Goal: Understand process/instructions: Learn how to perform a task or action

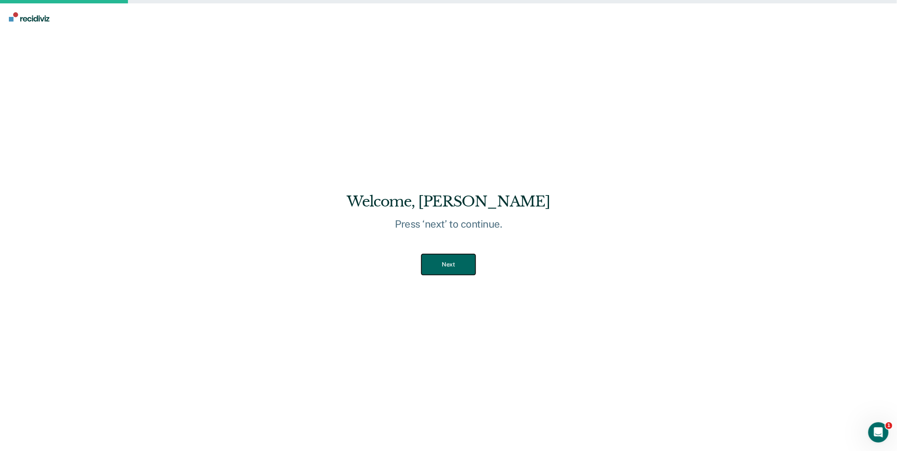
click at [453, 264] on button "Next" at bounding box center [449, 264] width 54 height 21
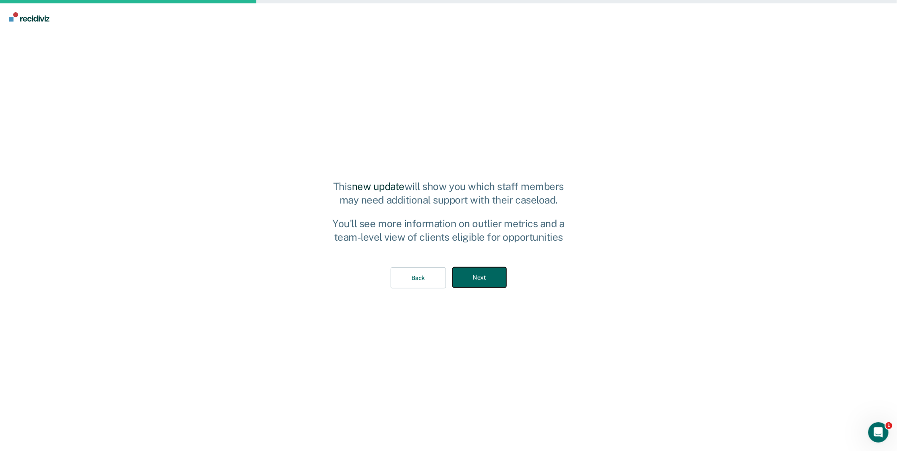
click at [489, 281] on button "Next" at bounding box center [480, 277] width 54 height 21
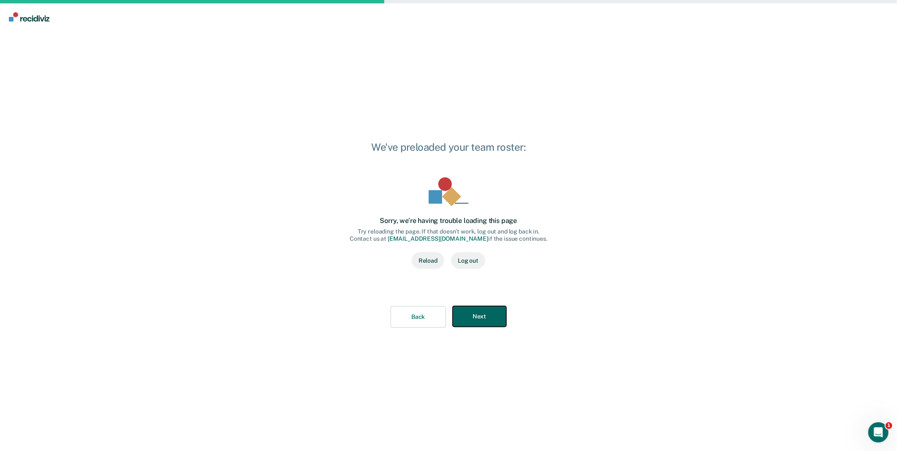
click at [493, 319] on button "Next" at bounding box center [480, 316] width 54 height 21
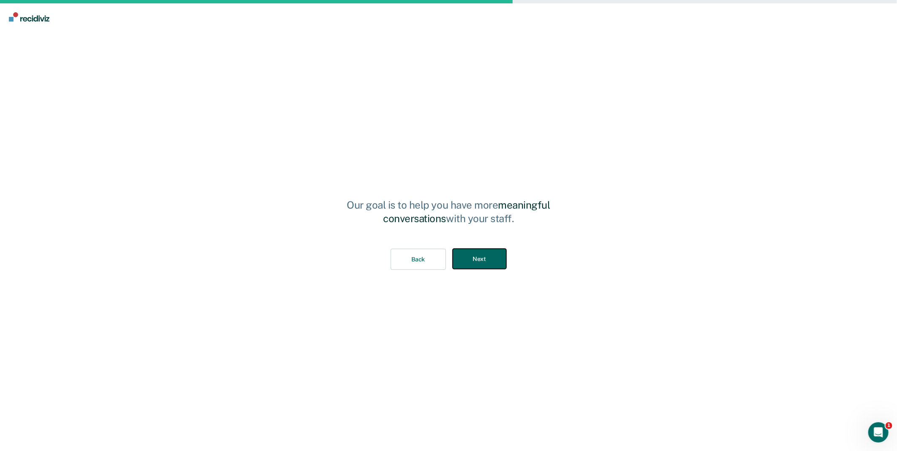
click at [495, 260] on button "Next" at bounding box center [480, 259] width 54 height 21
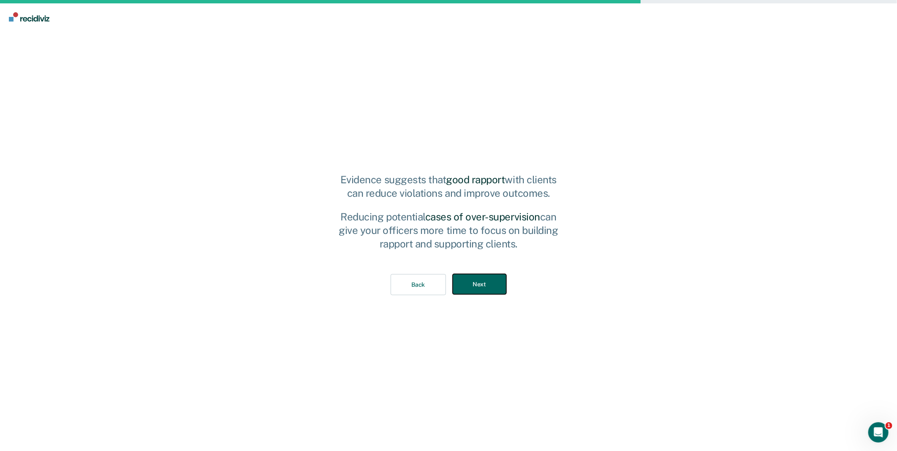
click at [490, 288] on button "Next" at bounding box center [480, 284] width 54 height 21
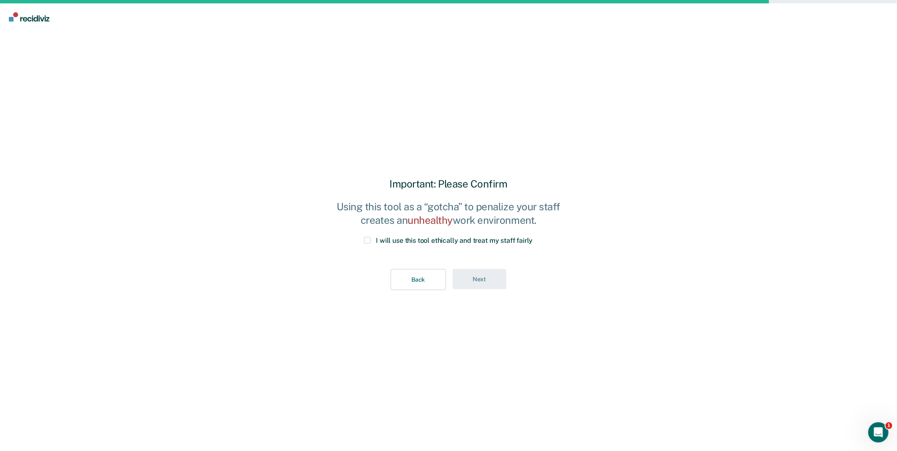
click at [372, 248] on div "I will use this tool ethically and treat my staff fairly" at bounding box center [449, 246] width 234 height 18
click at [371, 247] on div "I will use this tool ethically and treat my staff fairly" at bounding box center [449, 246] width 234 height 18
drag, startPoint x: 372, startPoint y: 242, endPoint x: 391, endPoint y: 253, distance: 21.5
click at [372, 243] on label "I will use this tool ethically and treat my staff fairly" at bounding box center [448, 241] width 169 height 8
click at [533, 237] on input "I will use this tool ethically and treat my staff fairly" at bounding box center [533, 237] width 0 height 0
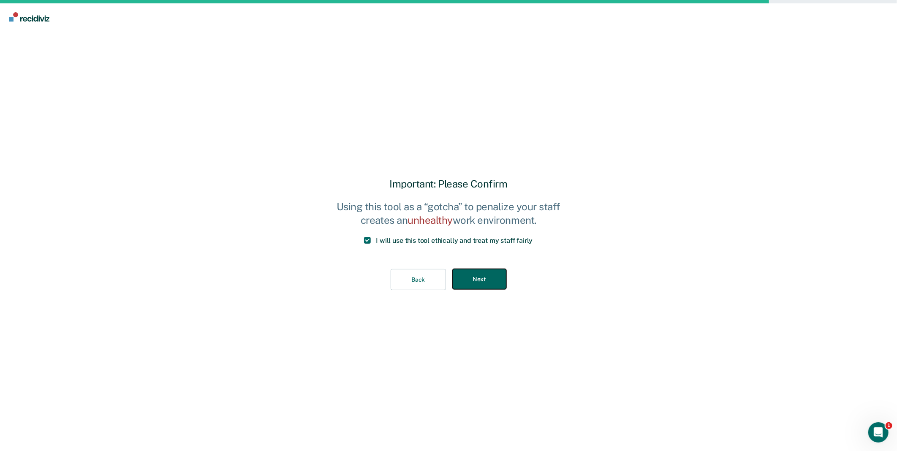
click at [472, 279] on button "Next" at bounding box center [480, 279] width 54 height 21
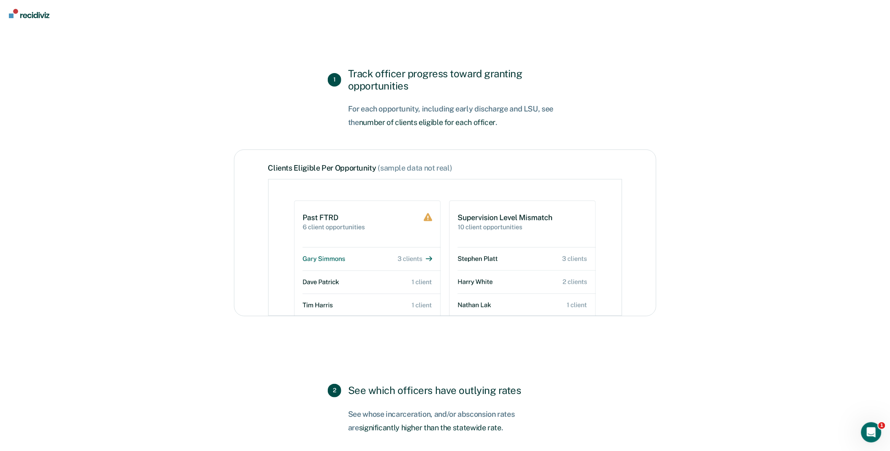
click at [35, 16] on img "Go to Recidiviz Home" at bounding box center [29, 13] width 41 height 9
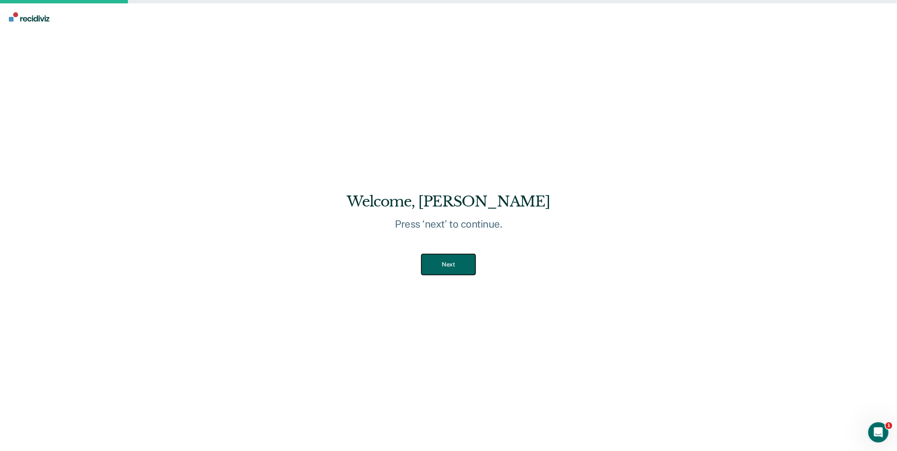
click at [455, 262] on button "Next" at bounding box center [449, 264] width 54 height 21
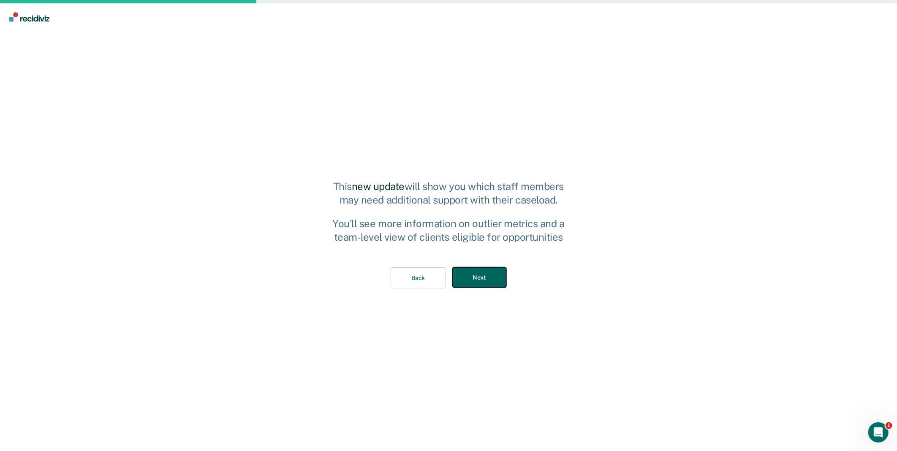
click at [483, 276] on button "Next" at bounding box center [480, 277] width 54 height 21
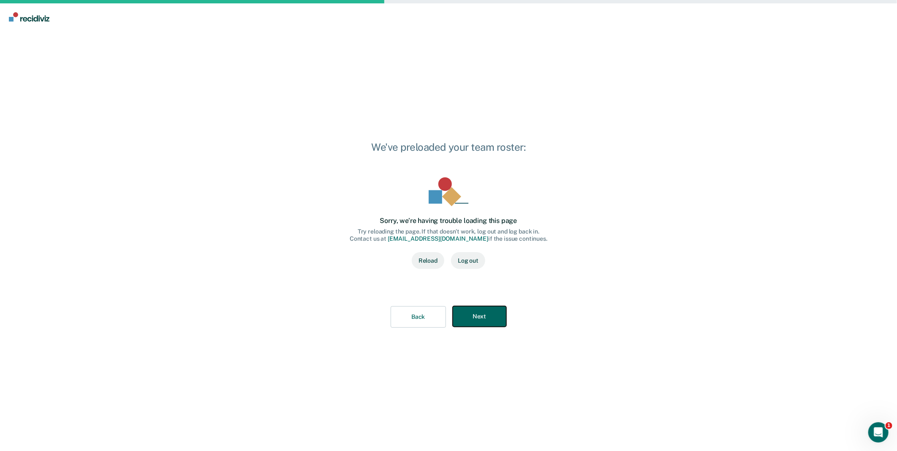
click at [490, 314] on button "Next" at bounding box center [480, 316] width 54 height 21
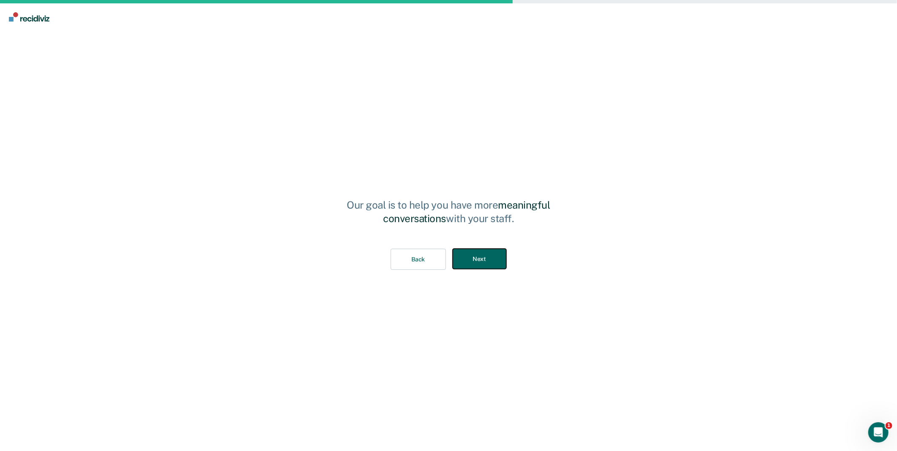
click at [480, 258] on button "Next" at bounding box center [480, 259] width 54 height 21
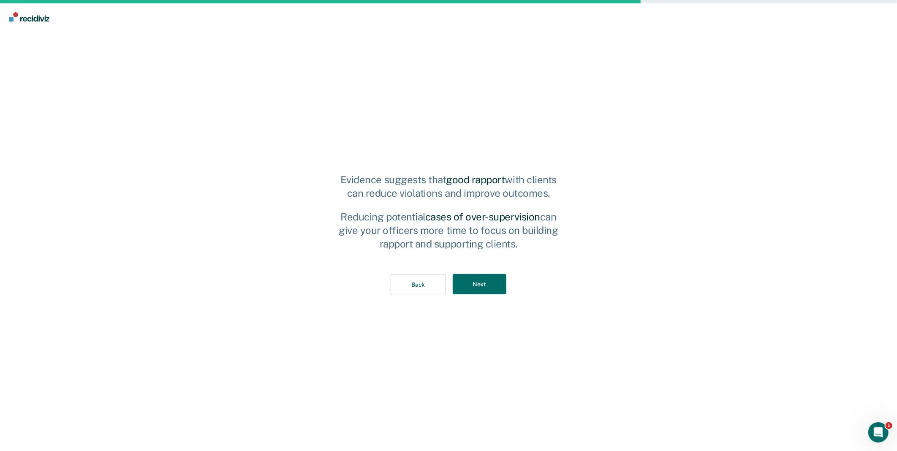
click at [471, 299] on div "Back Next" at bounding box center [449, 285] width 234 height 49
click at [475, 292] on button "Next" at bounding box center [480, 284] width 54 height 21
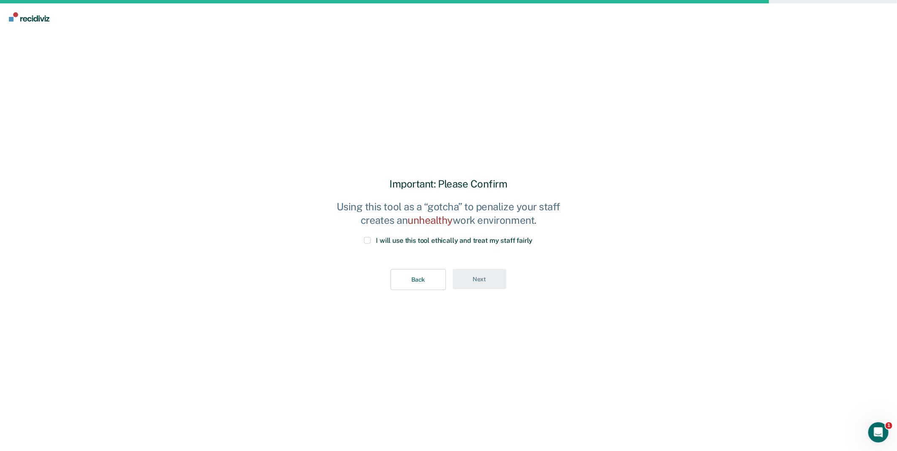
click at [381, 242] on span "I will use this tool ethically and treat my staff fairly" at bounding box center [454, 241] width 157 height 8
click at [533, 237] on input "I will use this tool ethically and treat my staff fairly" at bounding box center [533, 237] width 0 height 0
click at [456, 273] on button "Next" at bounding box center [480, 279] width 54 height 21
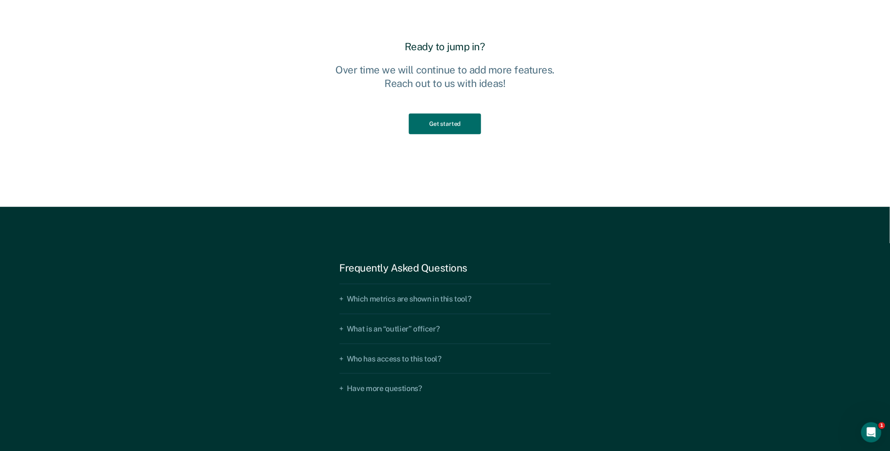
scroll to position [1267, 0]
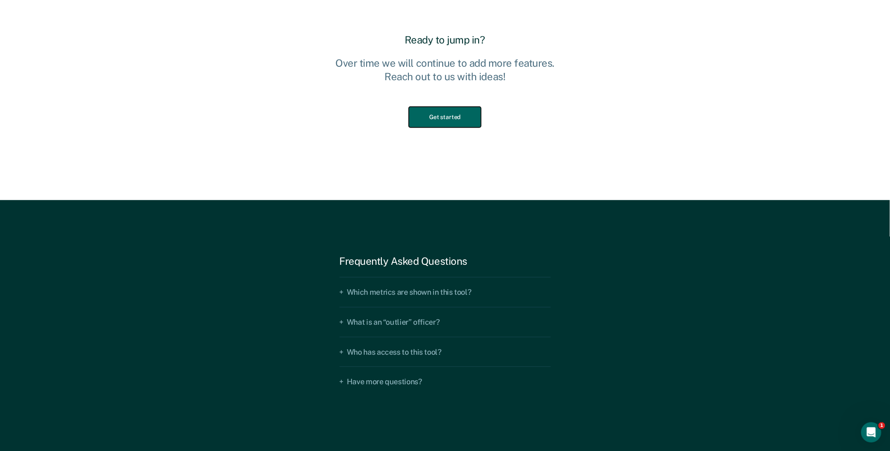
click at [463, 123] on button "Get started" at bounding box center [445, 117] width 72 height 21
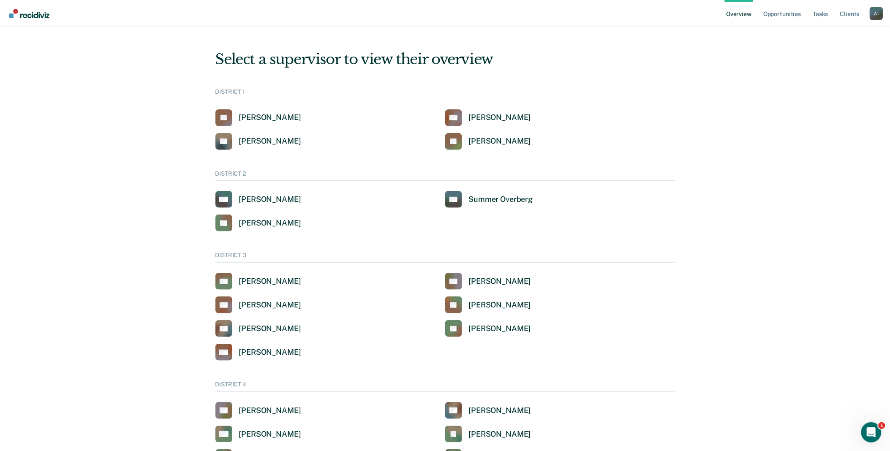
click at [880, 22] on div "Overview Opportunities Tasks Client s [PERSON_NAME] [PERSON_NAME] Profile How i…" at bounding box center [804, 13] width 158 height 27
click at [878, 17] on div "A J" at bounding box center [877, 14] width 14 height 14
click at [842, 54] on link "Go to Operations" at bounding box center [843, 54] width 68 height 7
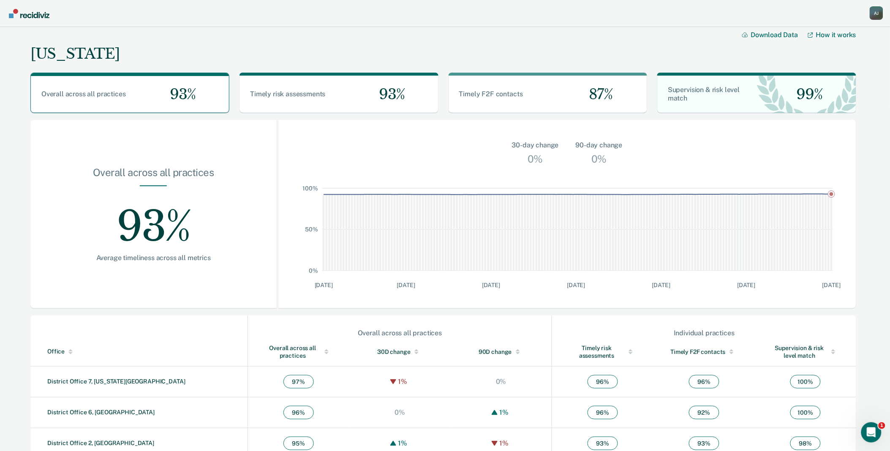
scroll to position [137, 0]
